Goal: Task Accomplishment & Management: Use online tool/utility

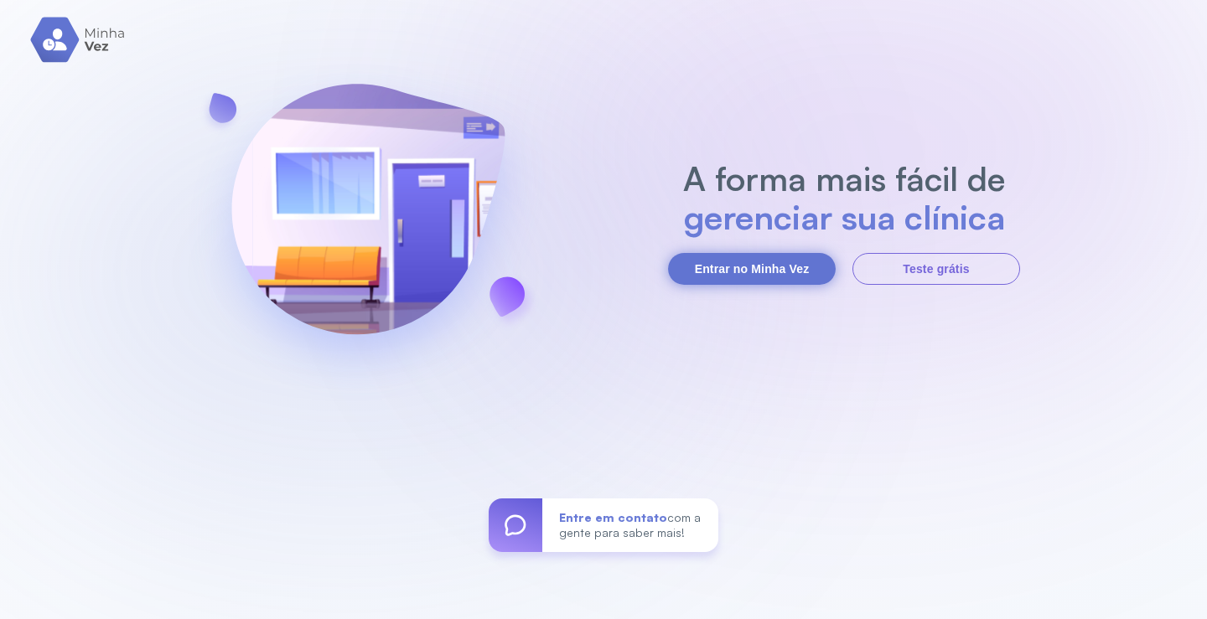
click at [751, 270] on button "Entrar no Minha Vez" at bounding box center [752, 269] width 168 height 32
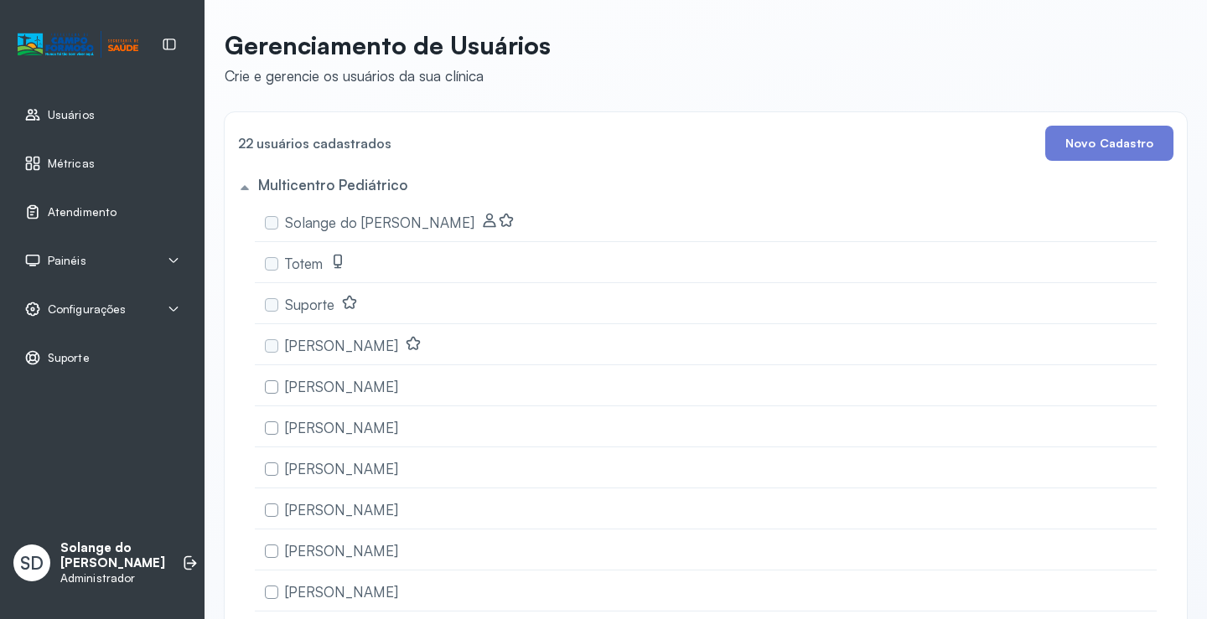
click at [72, 210] on span "Atendimento" at bounding box center [82, 212] width 69 height 14
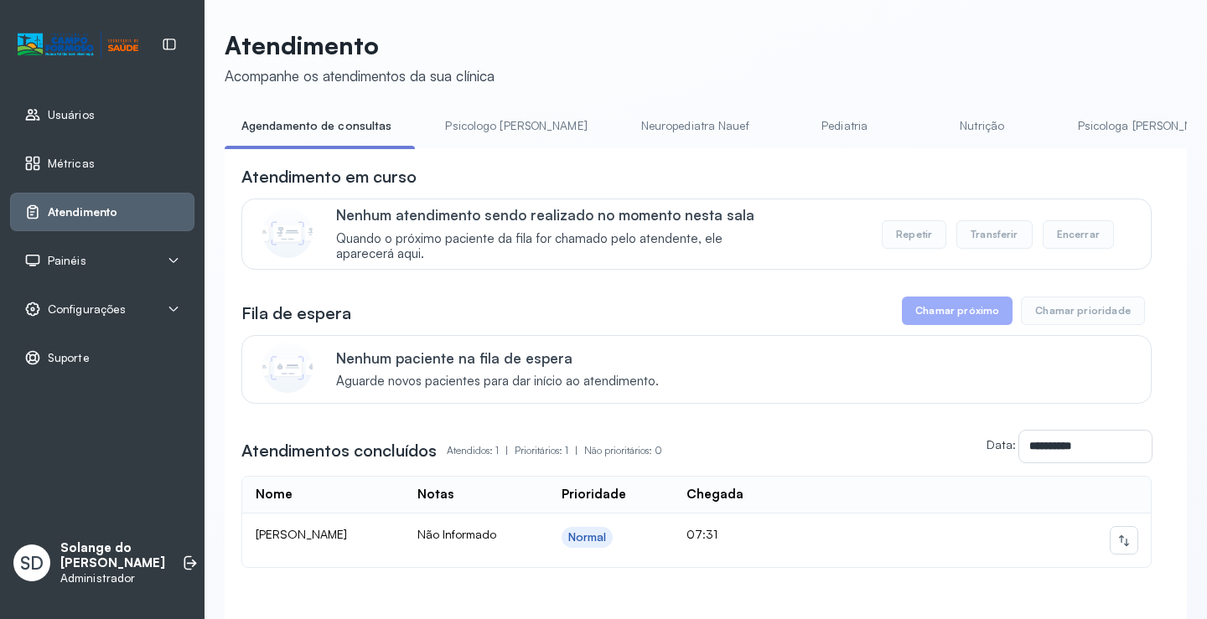
click at [1063, 124] on link "Psicologa Alana" at bounding box center [1148, 126] width 175 height 28
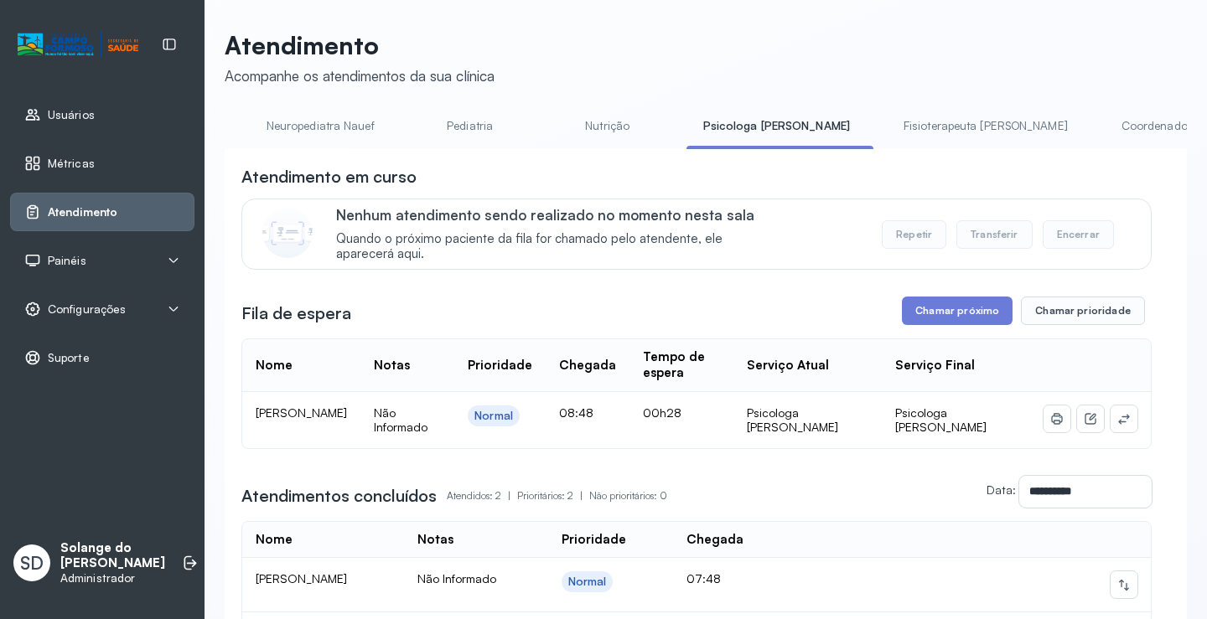
scroll to position [0, 369]
click at [1104, 123] on link "Coordenadora Solange" at bounding box center [1182, 126] width 156 height 28
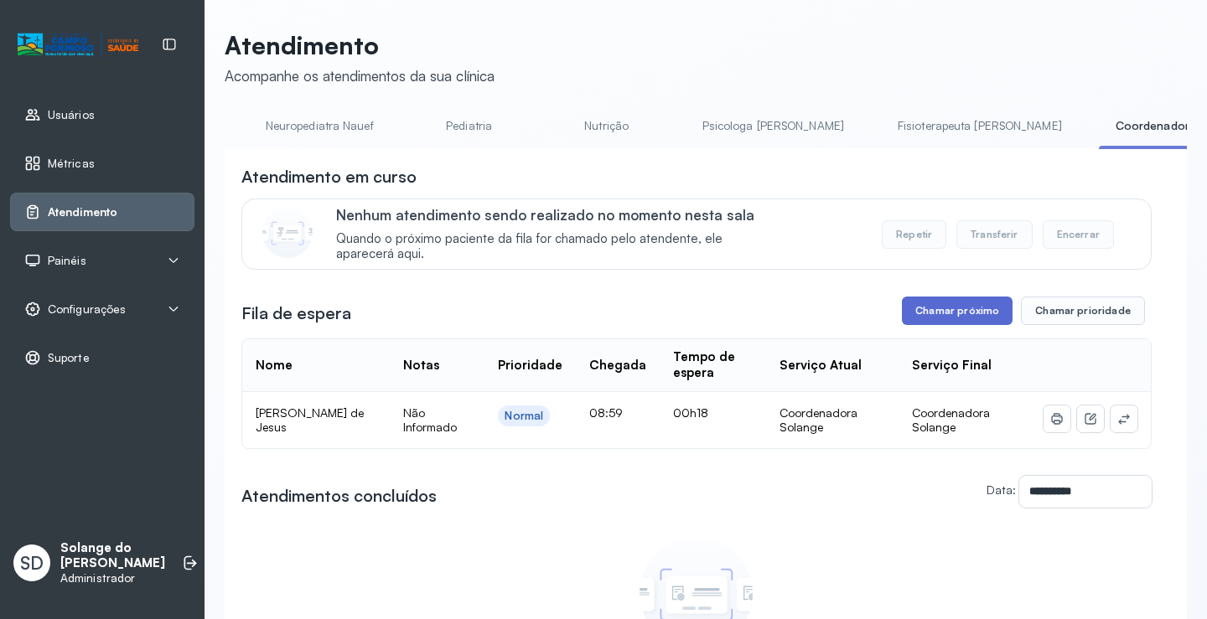
click at [912, 315] on button "Chamar próximo" at bounding box center [957, 311] width 111 height 28
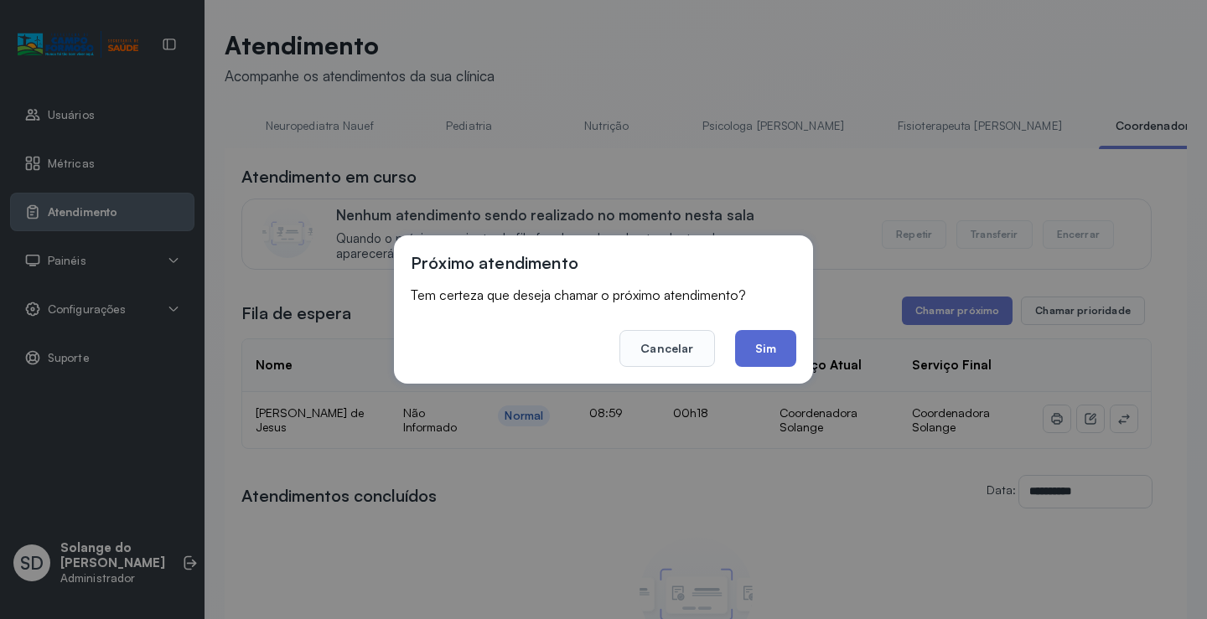
click at [775, 341] on button "Sim" at bounding box center [765, 348] width 61 height 37
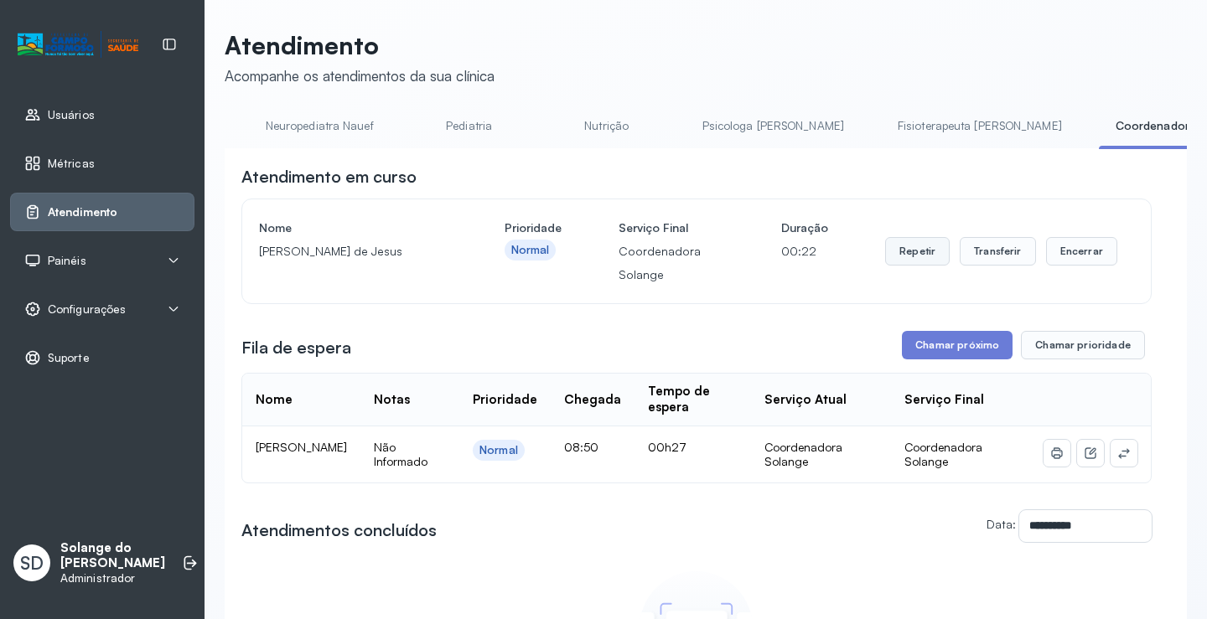
click at [912, 254] on button "Repetir" at bounding box center [917, 251] width 65 height 28
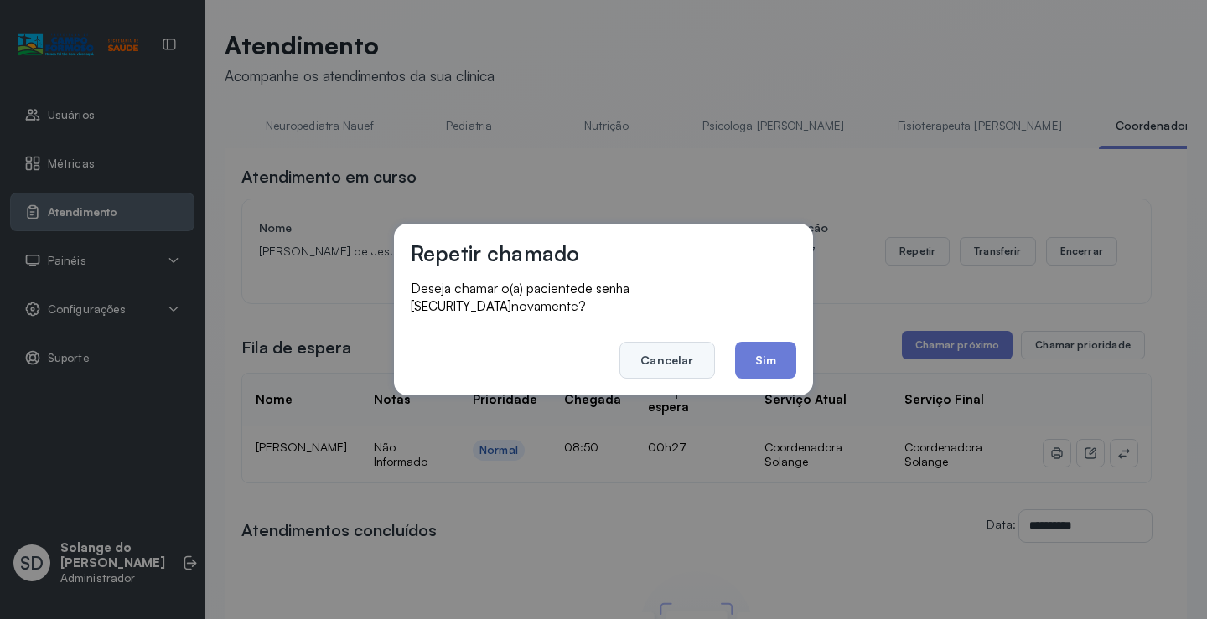
click at [673, 356] on button "Cancelar" at bounding box center [666, 360] width 95 height 37
